Goal: Task Accomplishment & Management: Manage account settings

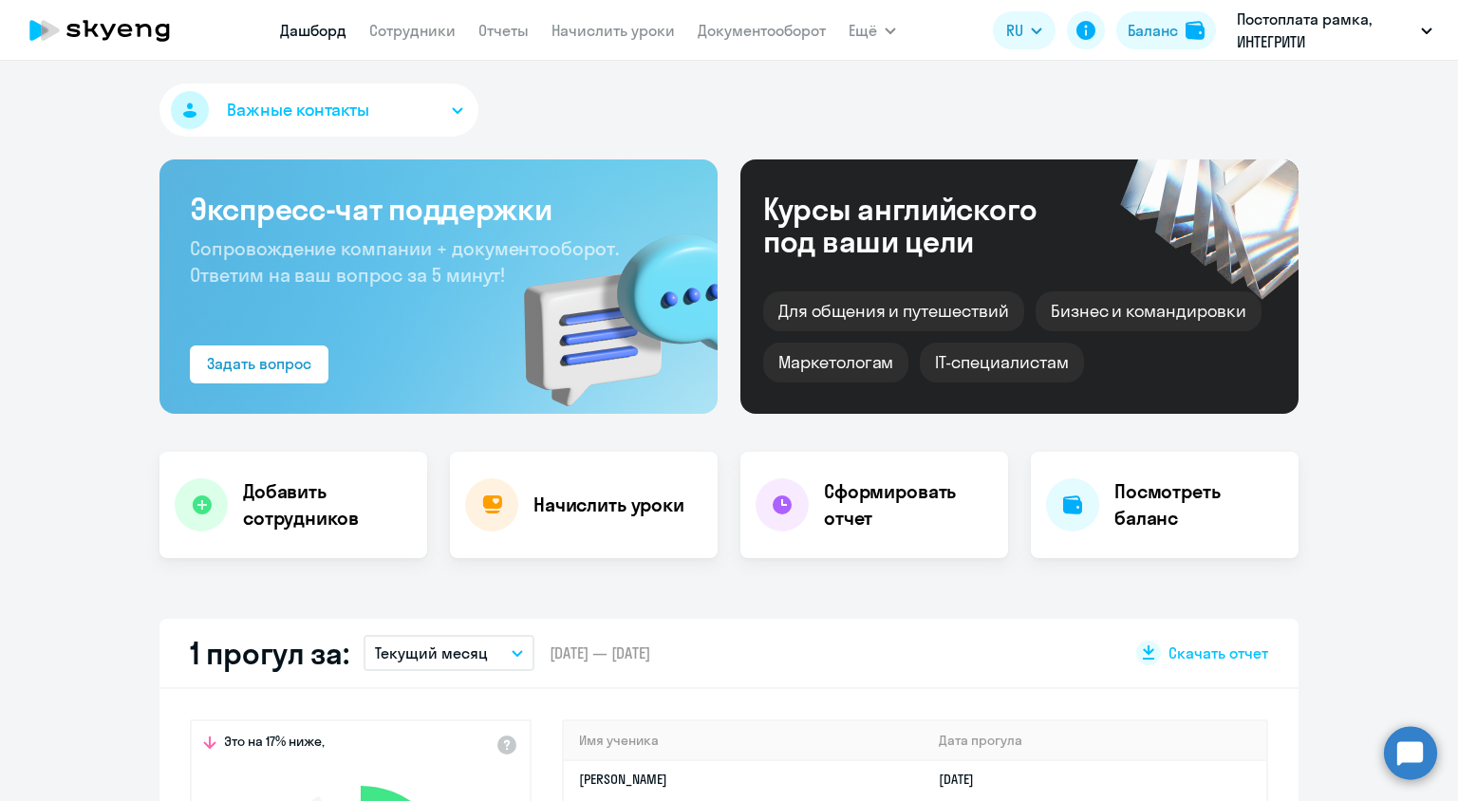
select select "30"
click at [570, 26] on link "Начислить уроки" at bounding box center [612, 30] width 123 height 19
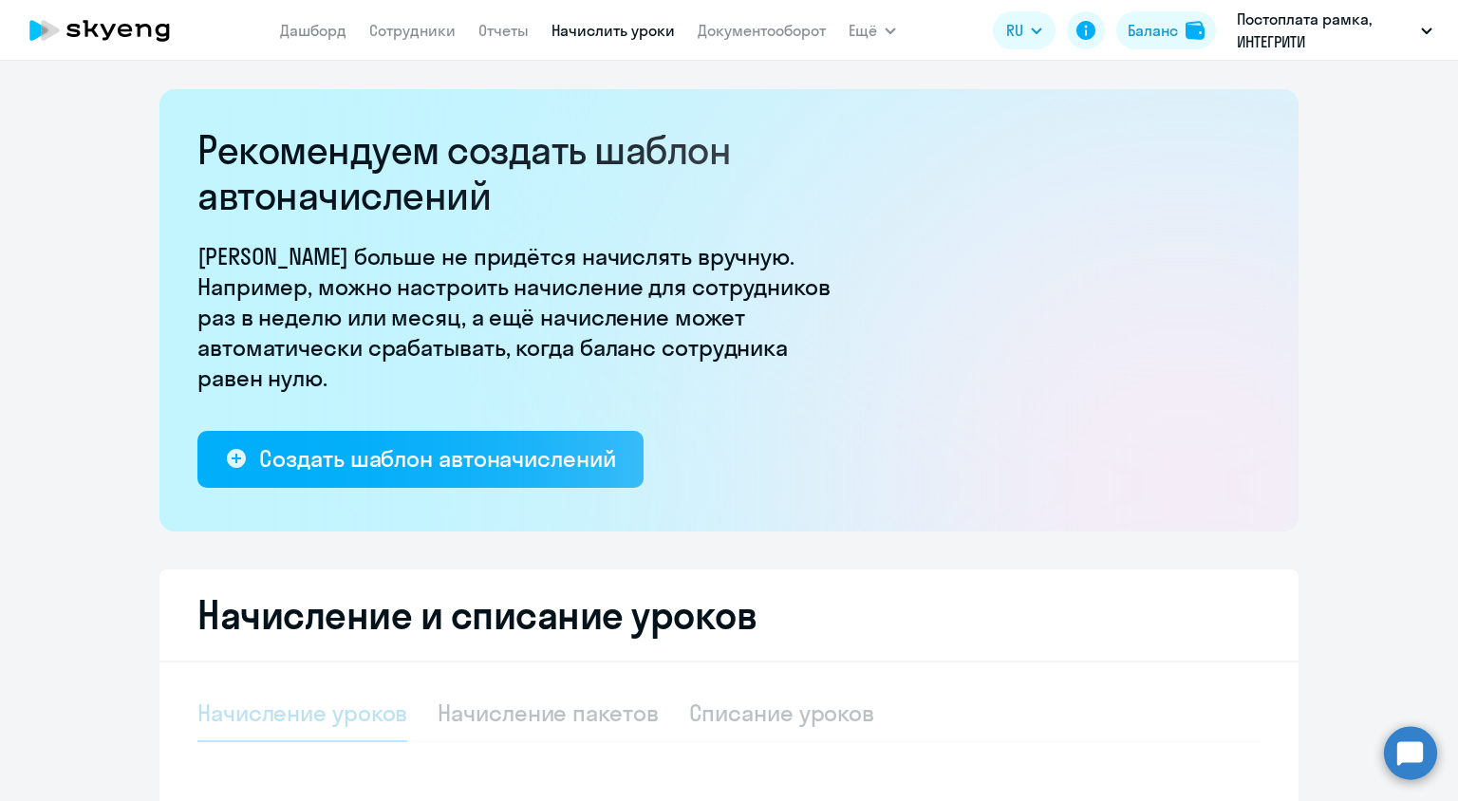
select select "10"
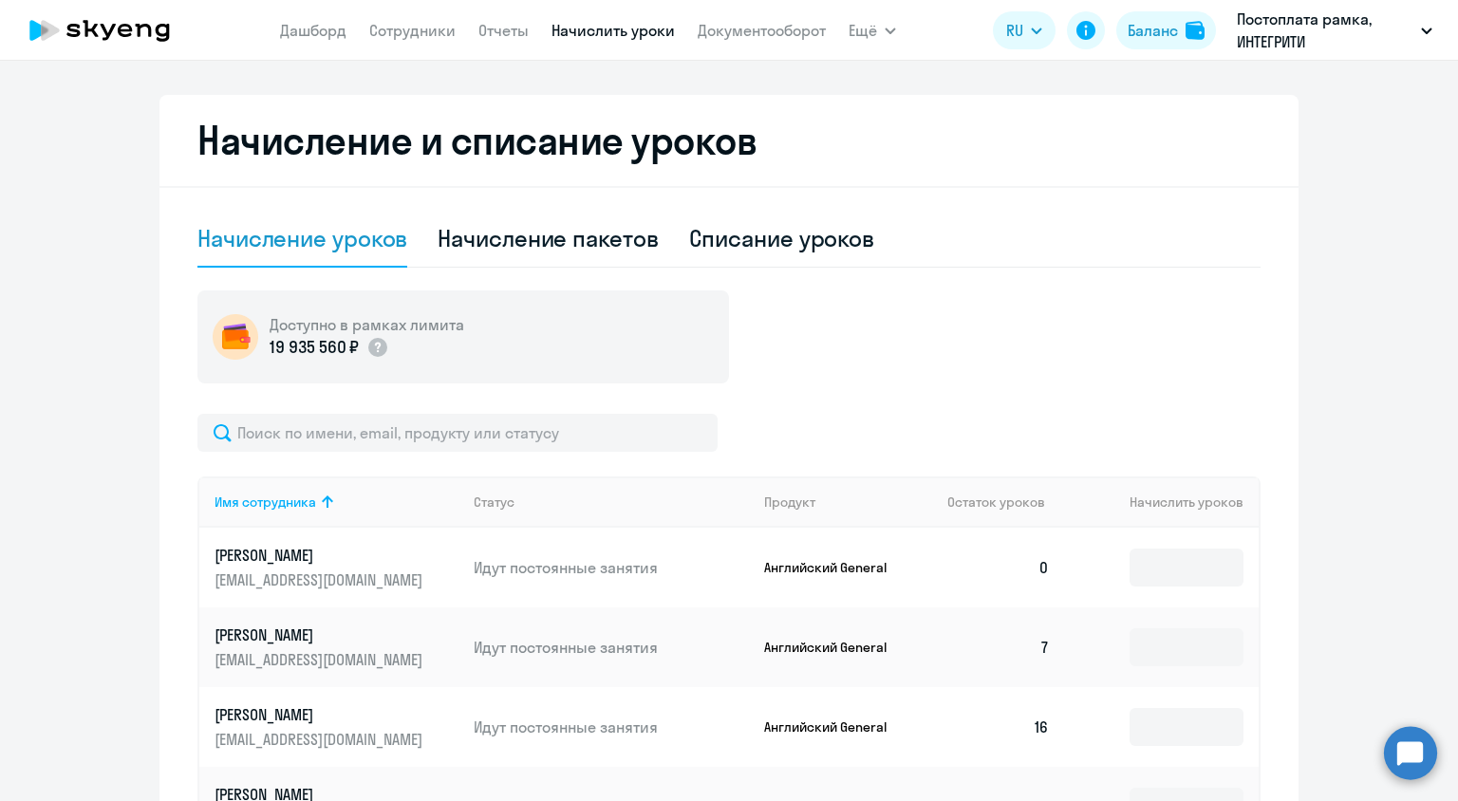
scroll to position [759, 0]
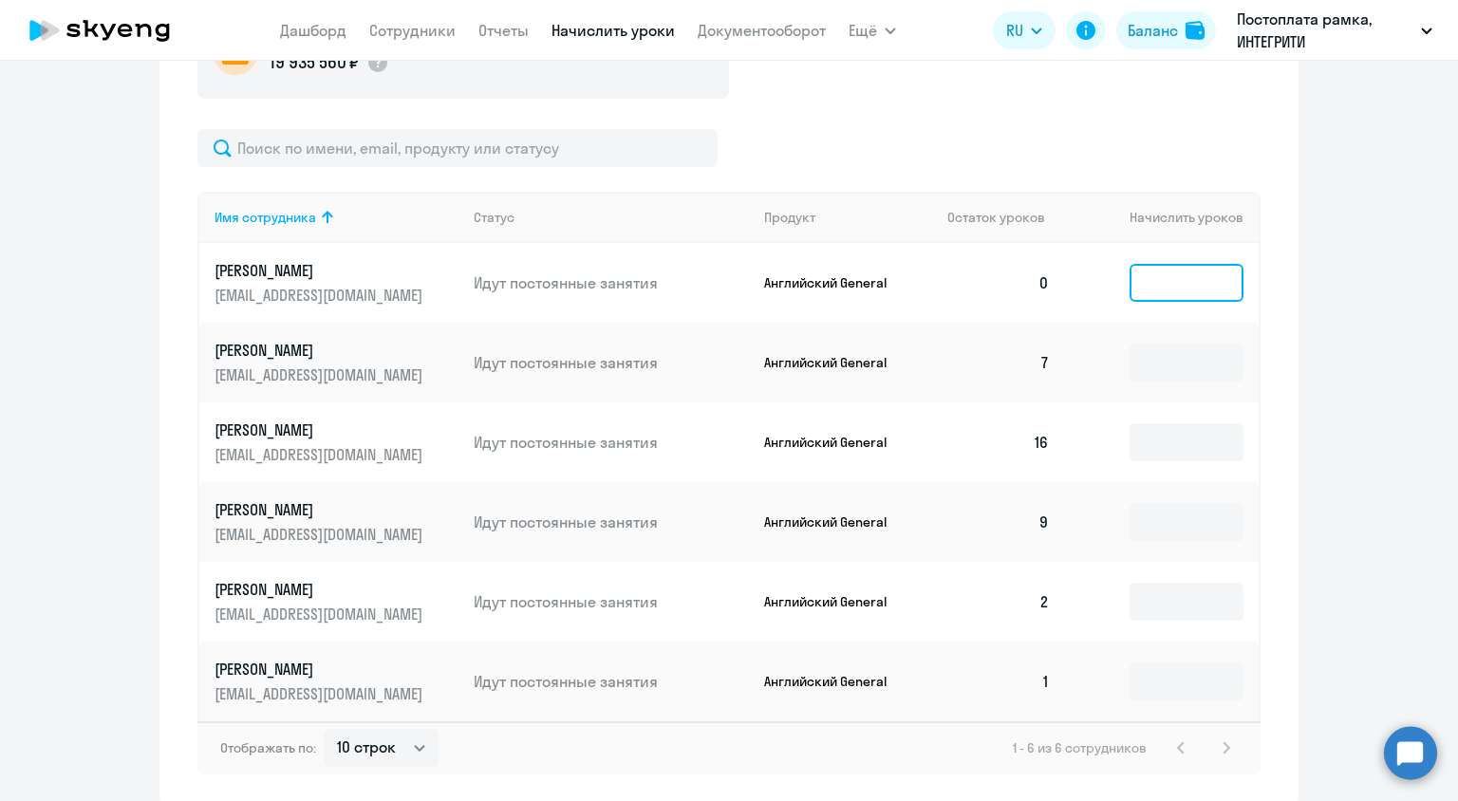
click at [1149, 283] on input at bounding box center [1186, 283] width 114 height 38
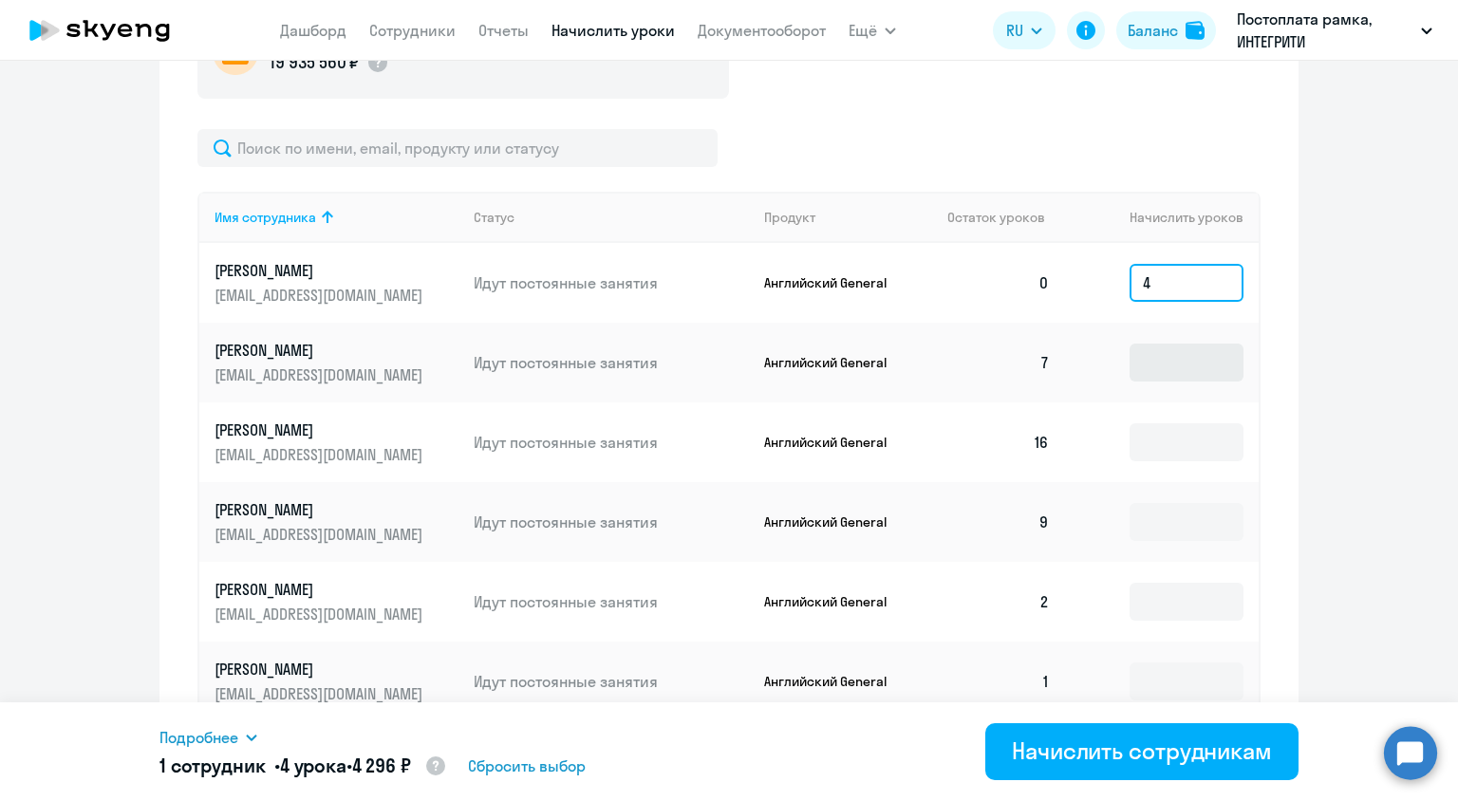
type input "4"
click at [1162, 357] on input at bounding box center [1186, 363] width 114 height 38
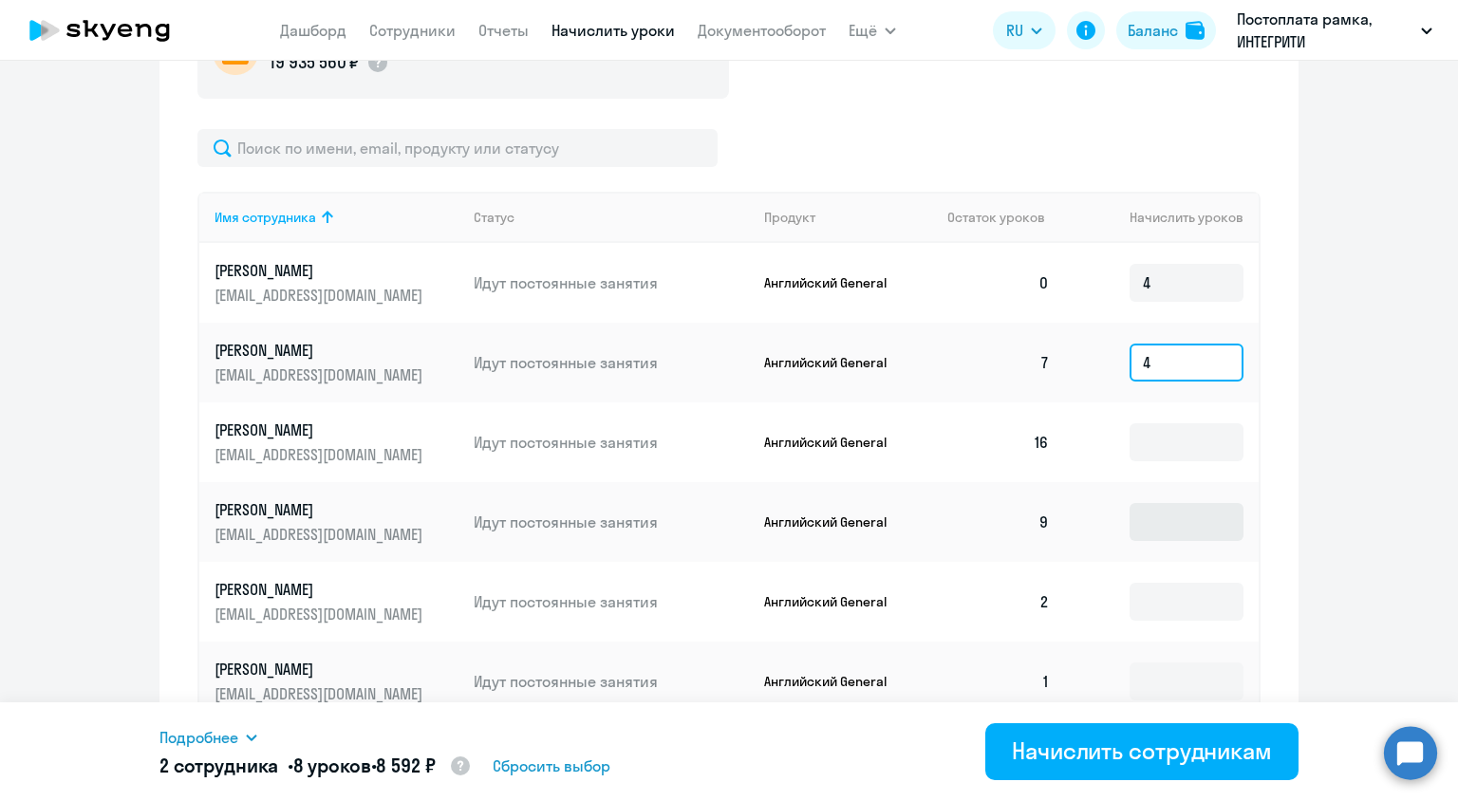
type input "4"
click at [1147, 520] on input at bounding box center [1186, 522] width 114 height 38
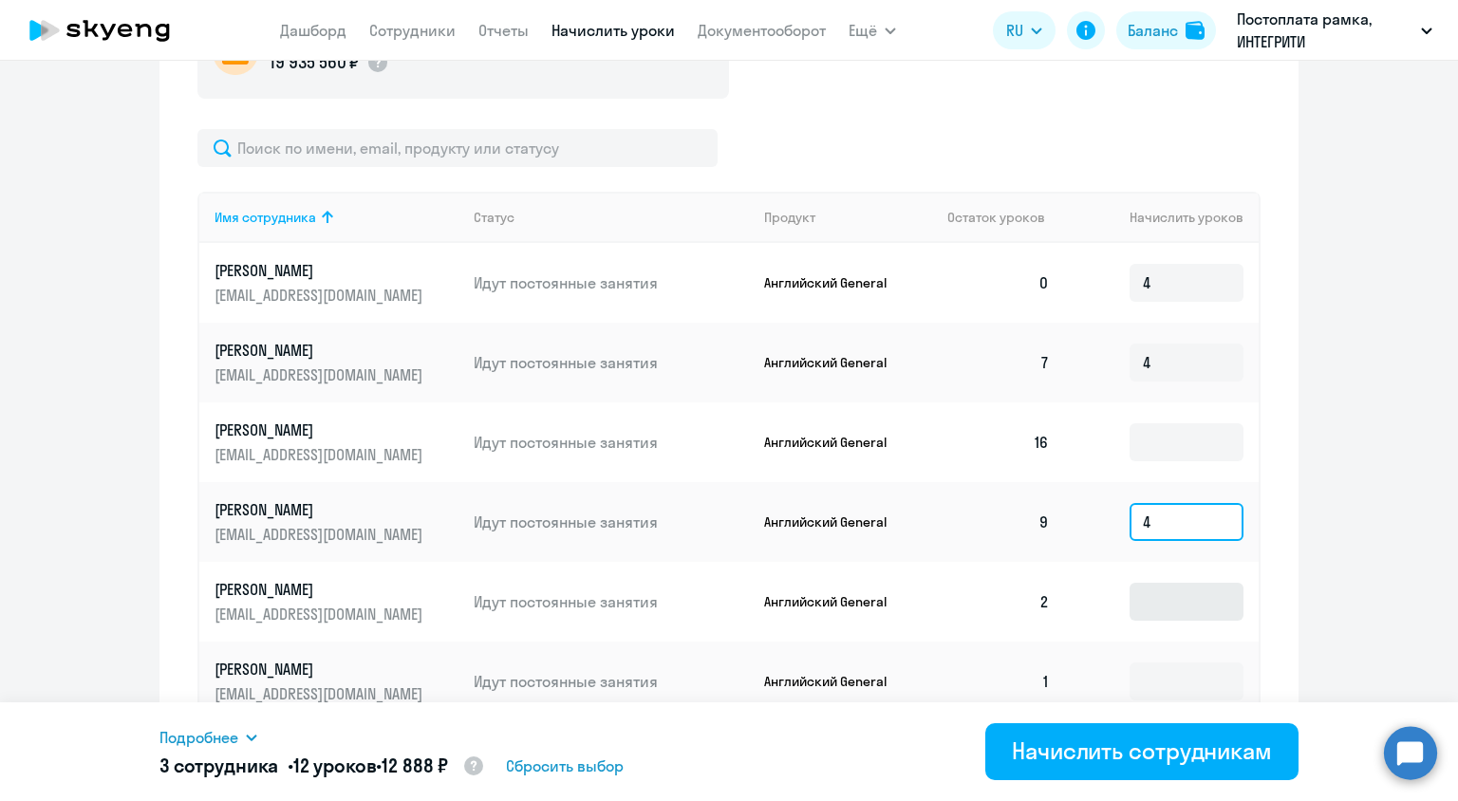
type input "4"
click at [1143, 603] on input at bounding box center [1186, 602] width 114 height 38
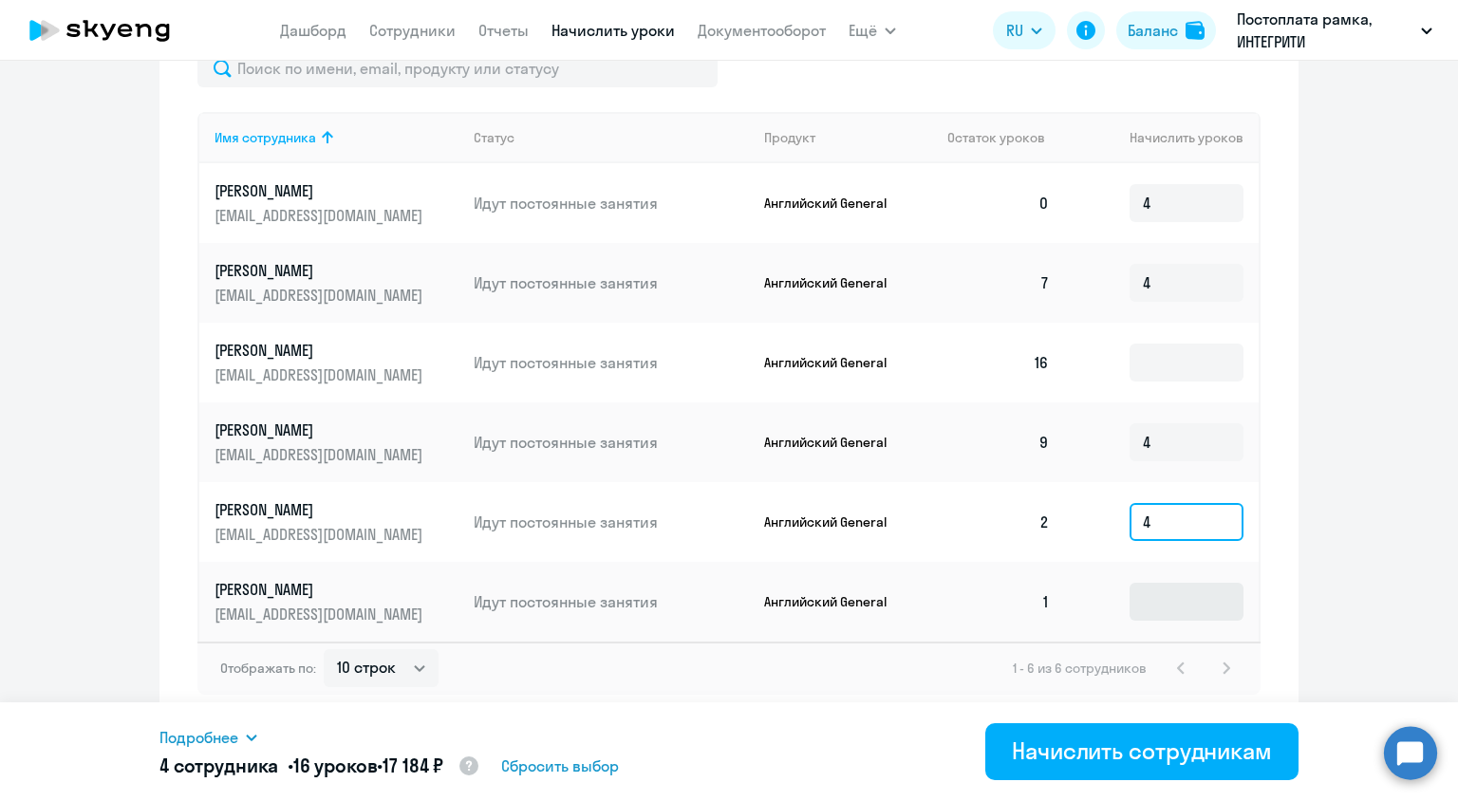
type input "4"
click at [1135, 604] on input at bounding box center [1186, 602] width 114 height 38
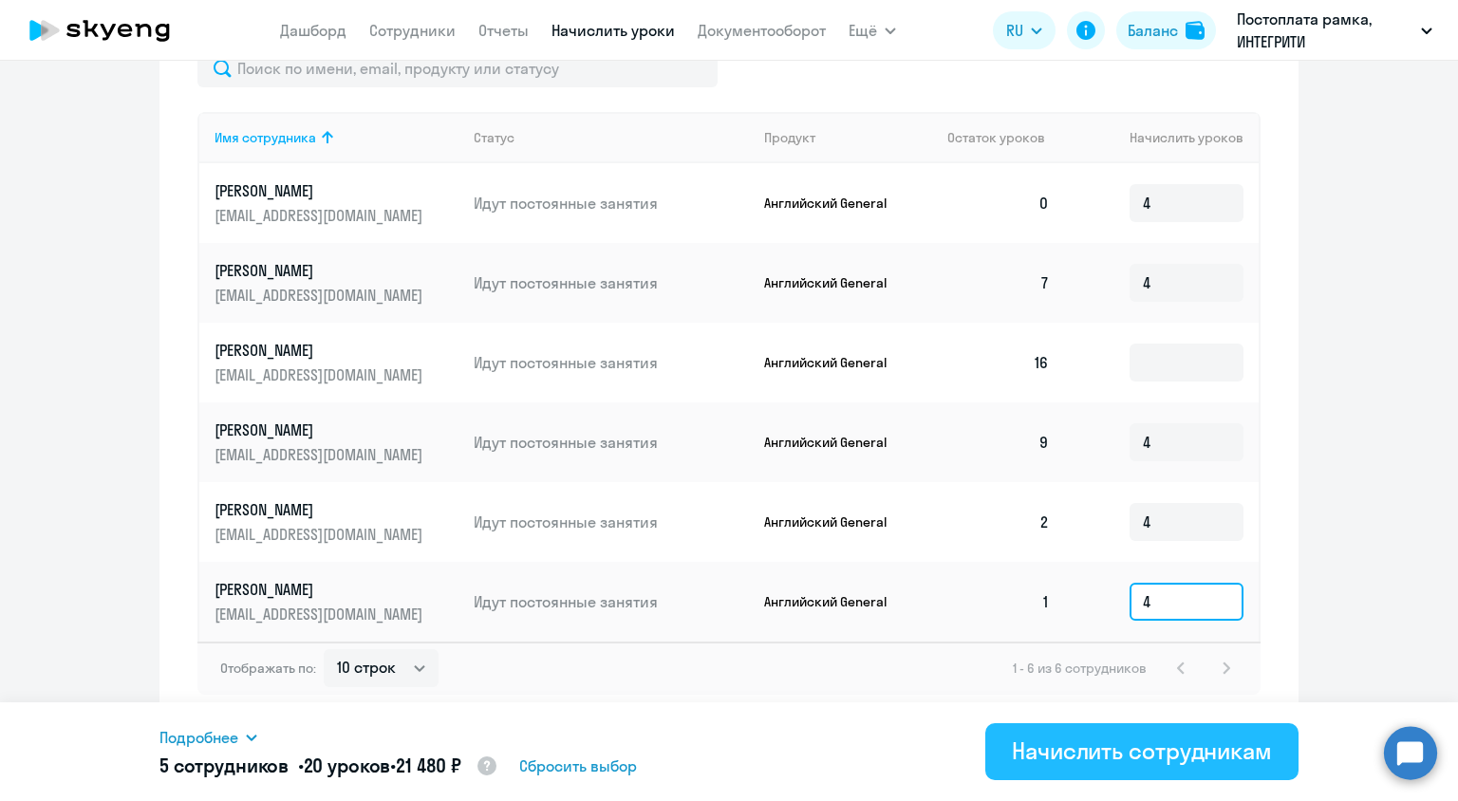
type input "4"
click at [1116, 745] on div "Начислить сотрудникам" at bounding box center [1142, 751] width 260 height 30
